Goal: Check status: Check status

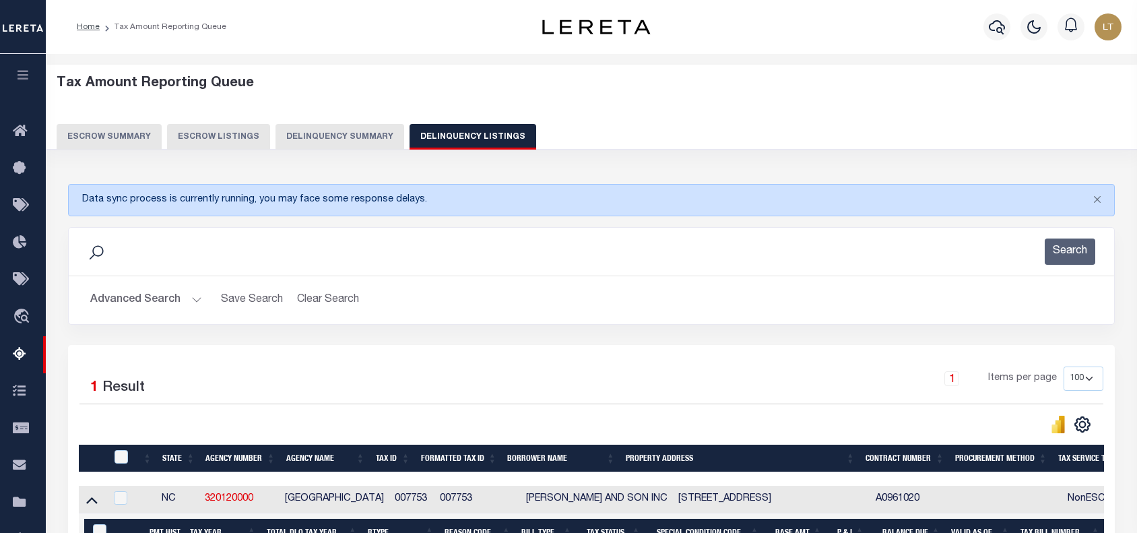
select select "100"
select select "8"
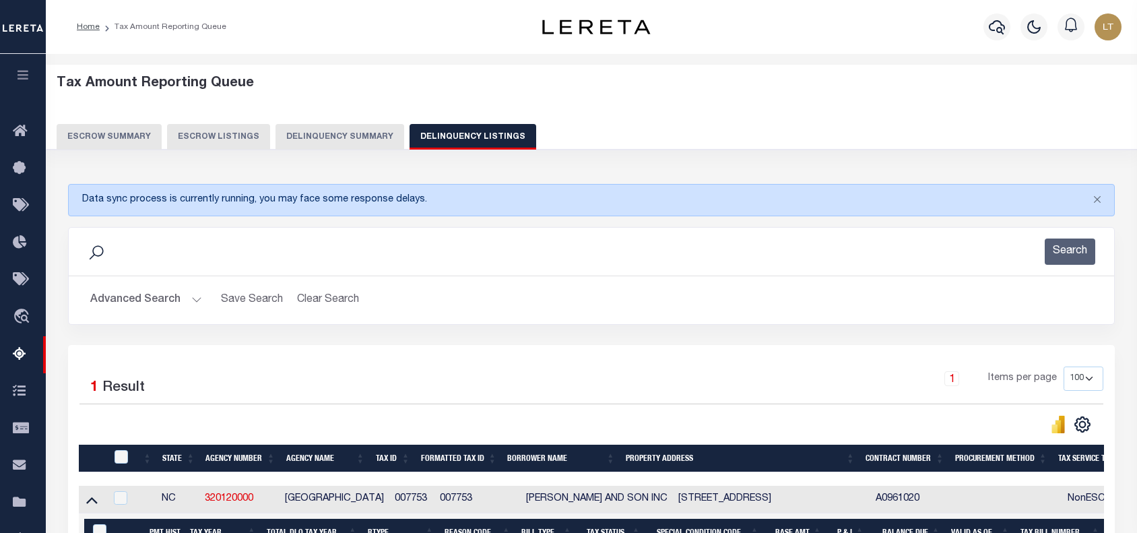
select select "8"
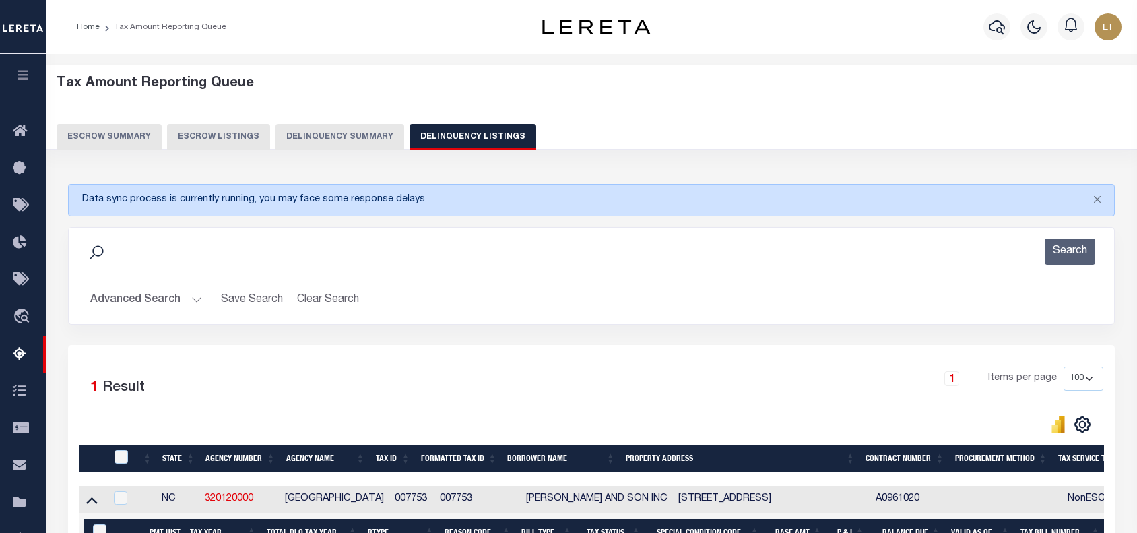
select select "8"
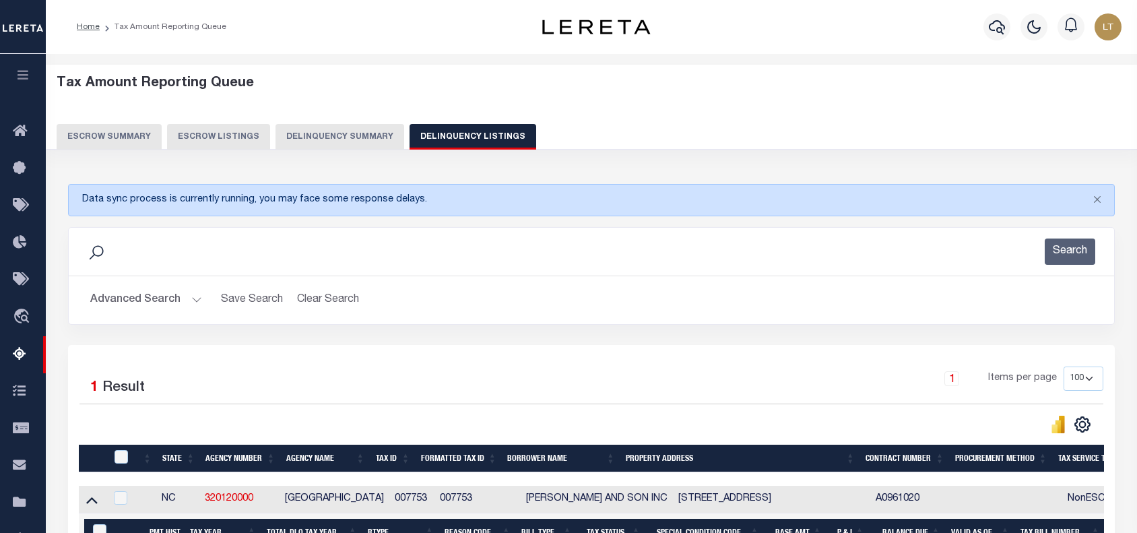
select select "8"
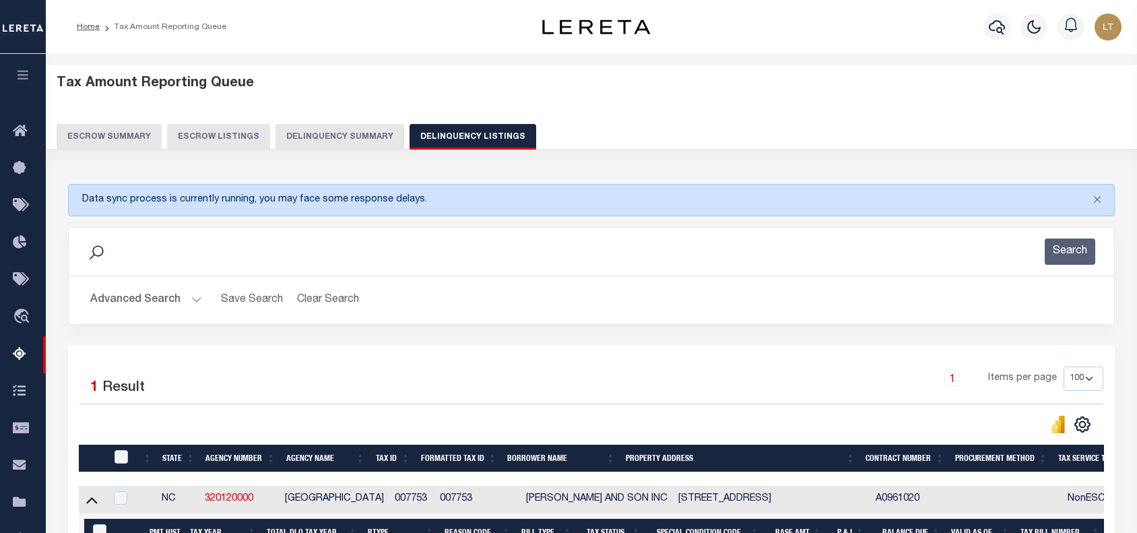
select select "8"
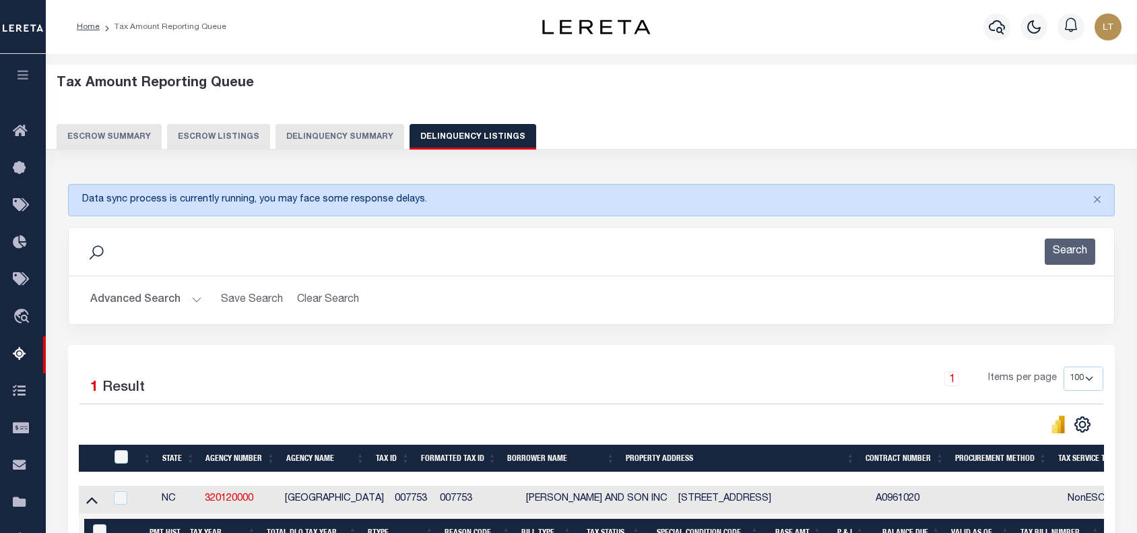
select select "8"
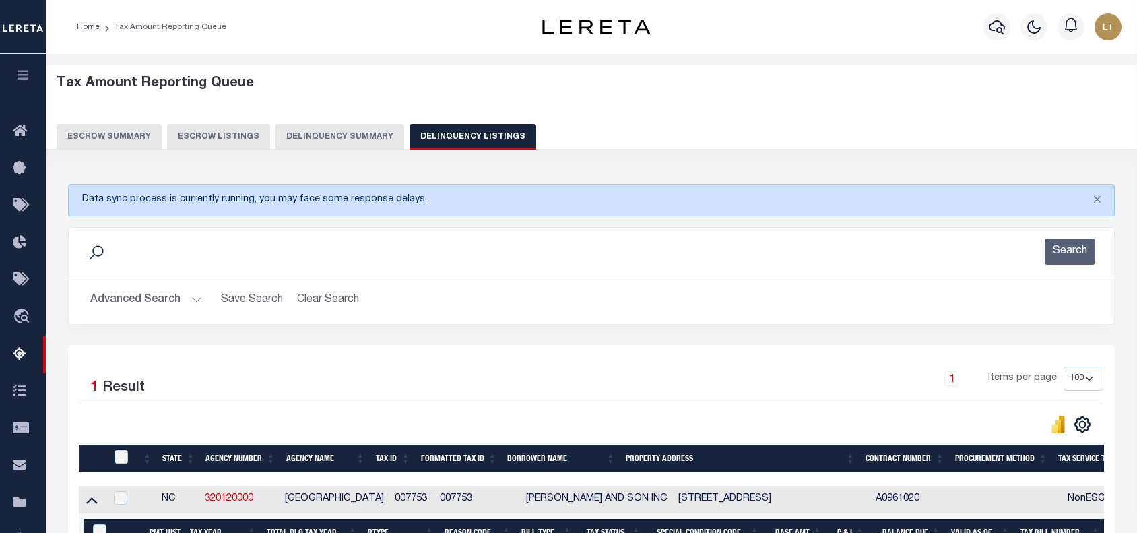
select select "8"
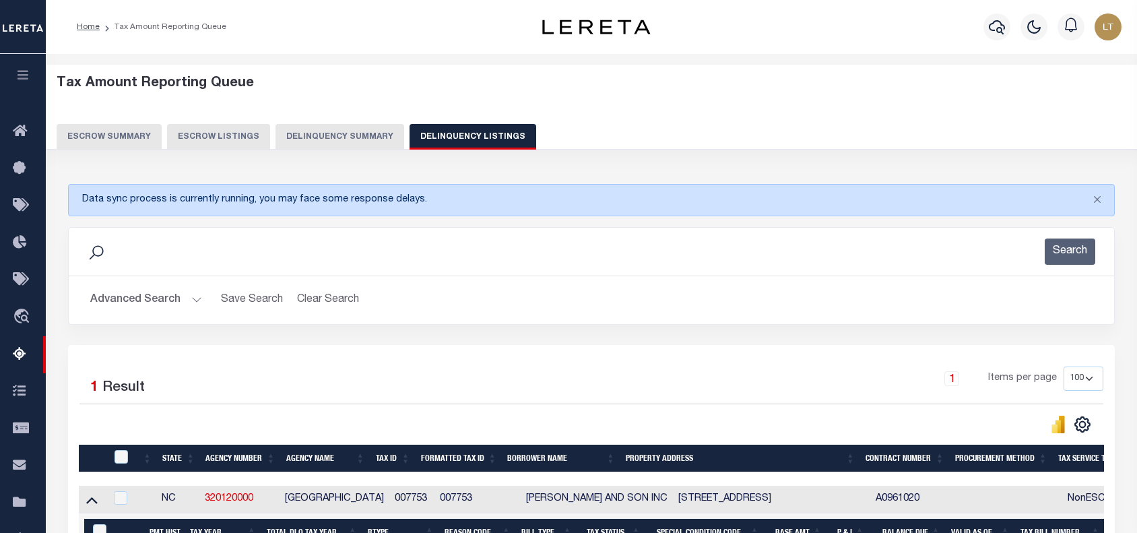
select select "8"
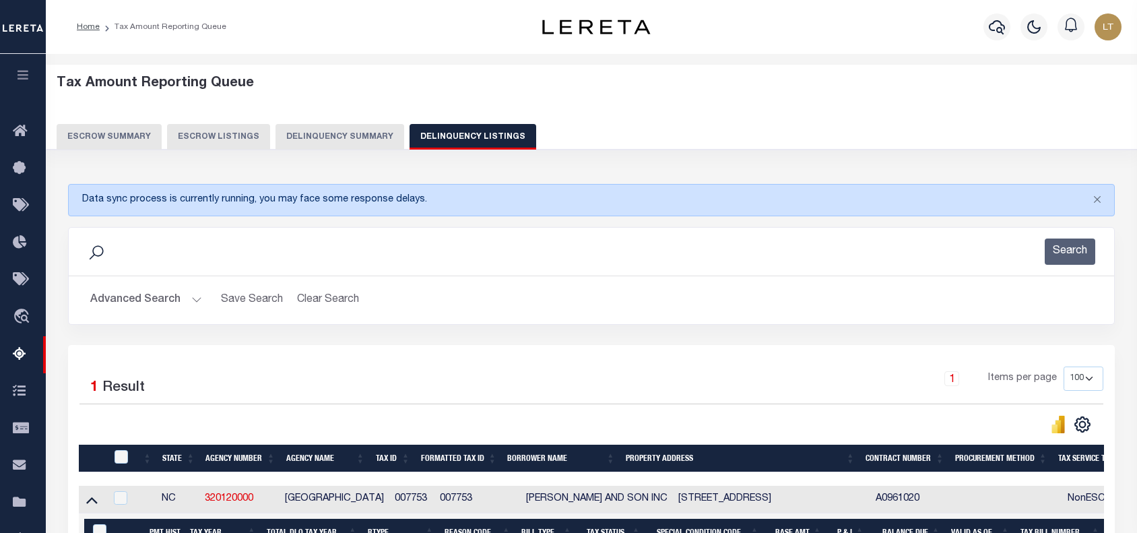
select select "8"
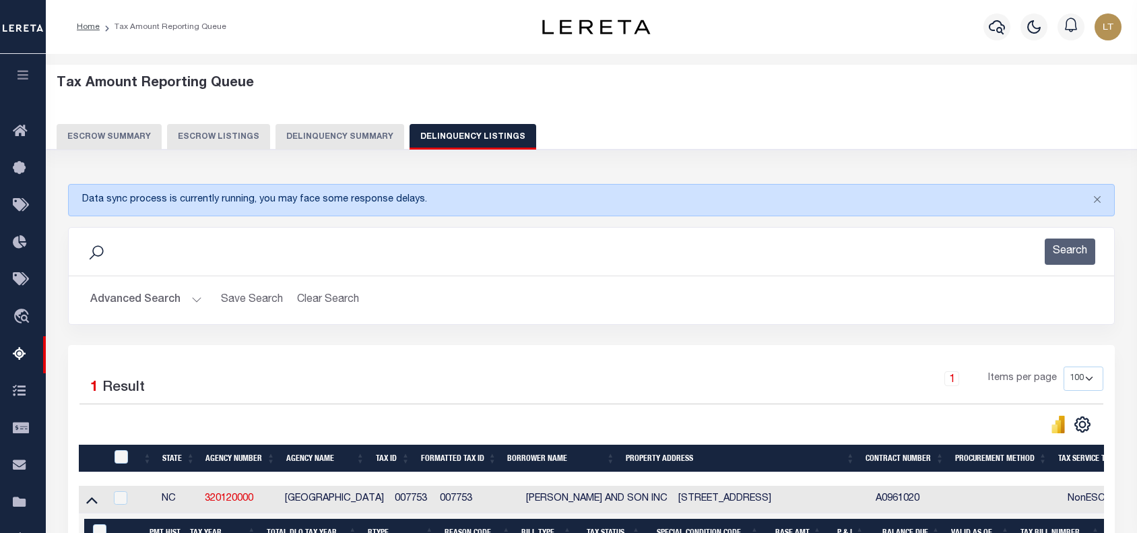
select select "8"
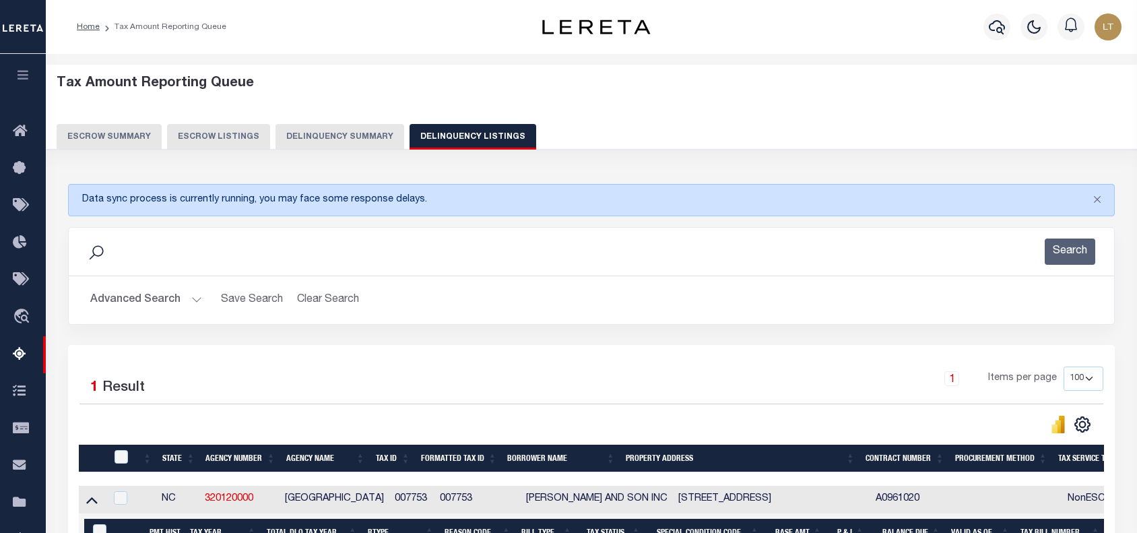
select select "8"
